Goal: Task Accomplishment & Management: Use online tool/utility

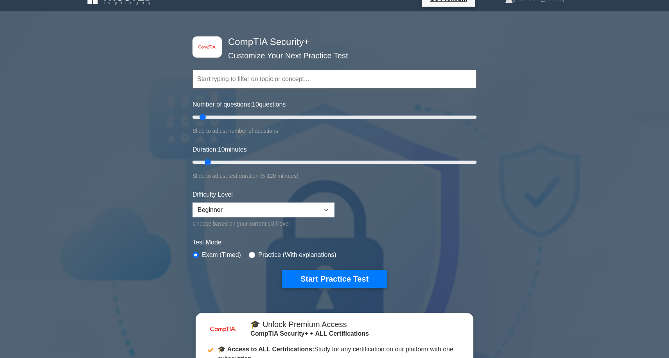
scroll to position [16, 0]
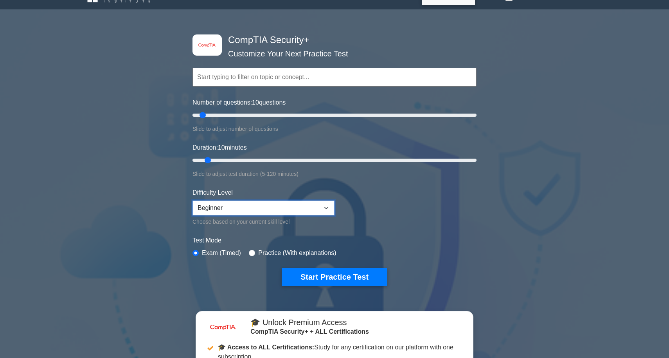
click at [256, 210] on select "Beginner Intermediate Expert" at bounding box center [263, 207] width 142 height 15
select select "expert"
click at [192, 200] on select "Beginner Intermediate Expert" at bounding box center [263, 207] width 142 height 15
click at [171, 284] on div "image/svg+xml CompTIA Security+ Customize Your Next Practice Test Topics Crypto…" at bounding box center [334, 261] width 669 height 491
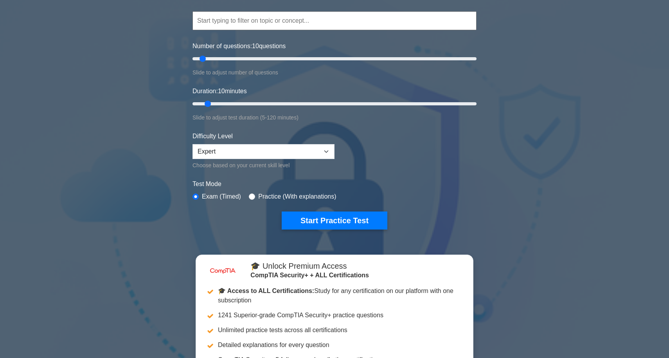
scroll to position [78, 0]
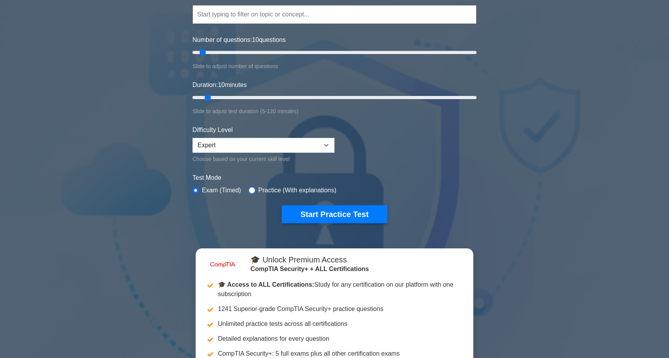
click at [252, 189] on input "radio" at bounding box center [252, 190] width 6 height 6
radio input "true"
click at [304, 211] on button "Start Practice Test" at bounding box center [335, 214] width 106 height 18
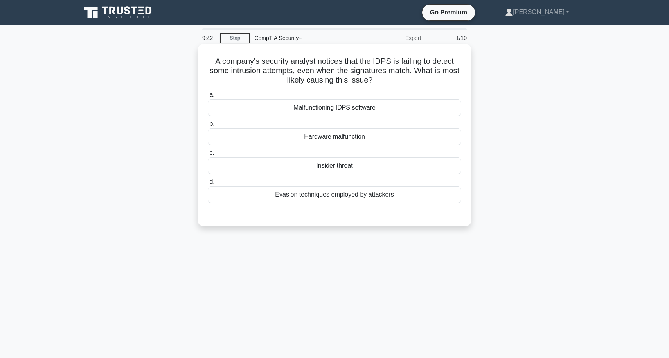
click at [319, 170] on div "Insider threat" at bounding box center [334, 165] width 253 height 16
click at [208, 155] on input "c. Insider threat" at bounding box center [208, 152] width 0 height 5
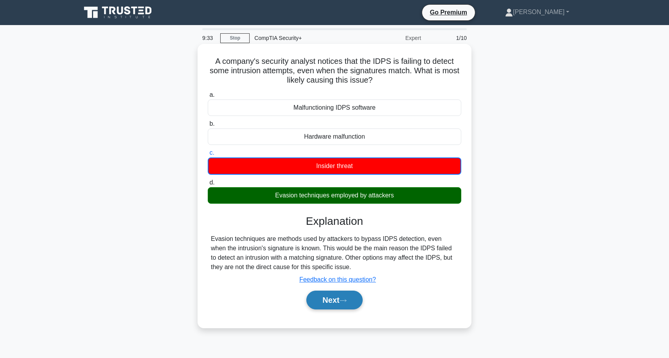
click at [331, 296] on button "Next" at bounding box center [334, 299] width 56 height 19
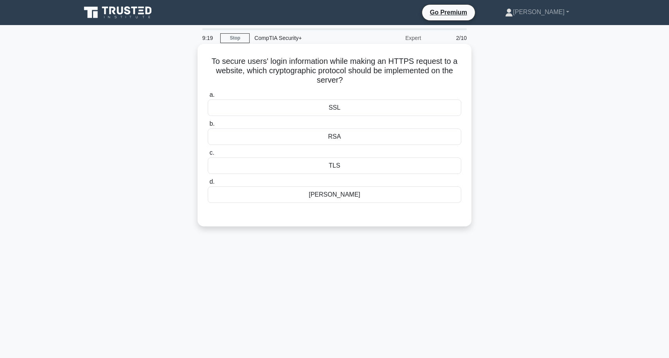
click at [345, 111] on div "SSL" at bounding box center [334, 107] width 253 height 16
click at [208, 97] on input "a. SSL" at bounding box center [208, 94] width 0 height 5
